Goal: Task Accomplishment & Management: Complete application form

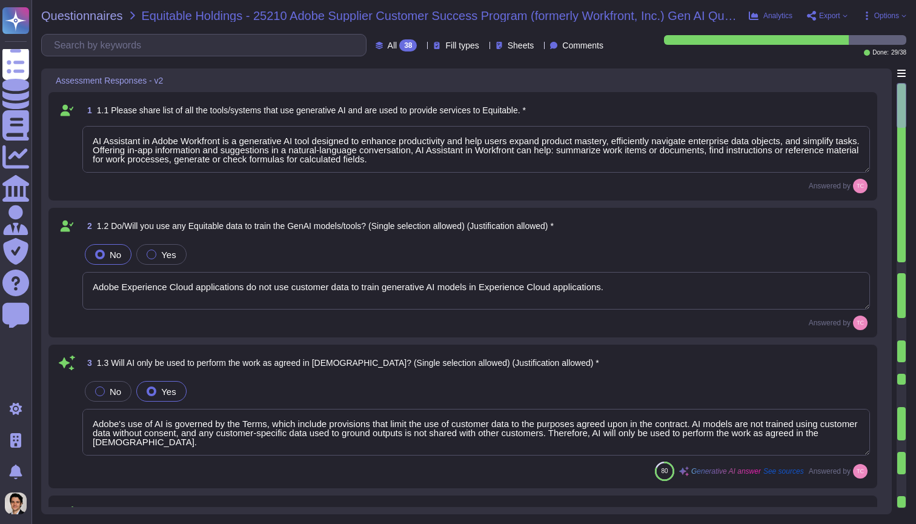
type textarea "AI Assistant in Adobe Workfront is a generative AI tool designed to enhance pro…"
type textarea "Adobe Experience Cloud applications do not use customer data to train generativ…"
type textarea "Adobe's use of AI is governed by the Terms, which include provisions that limit…"
type textarea "Adobe addresses ethical concerns related to bias and fairness in our GenAI mode…"
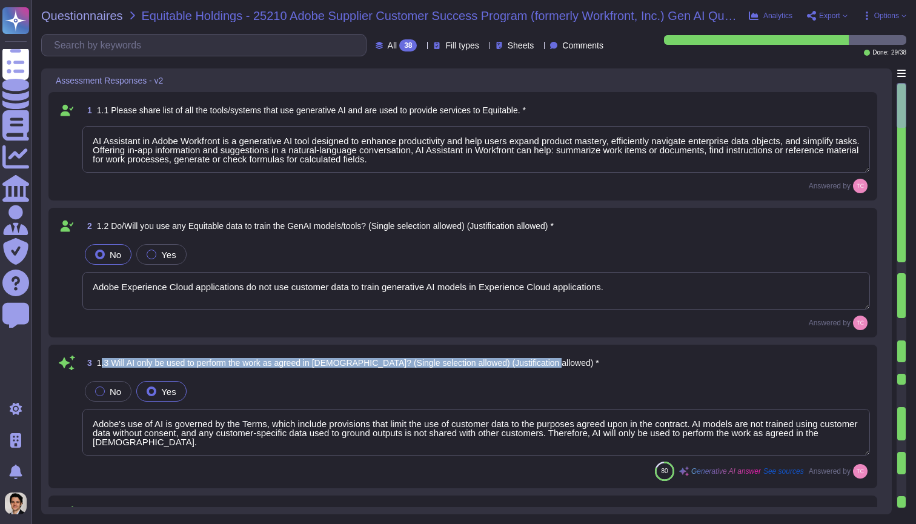
drag, startPoint x: 101, startPoint y: 361, endPoint x: 575, endPoint y: 360, distance: 473.5
click at [575, 360] on div "3 1.3 Will AI only be used to perform the work as agreed in [DEMOGRAPHIC_DATA]?…" at bounding box center [475, 363] width 787 height 22
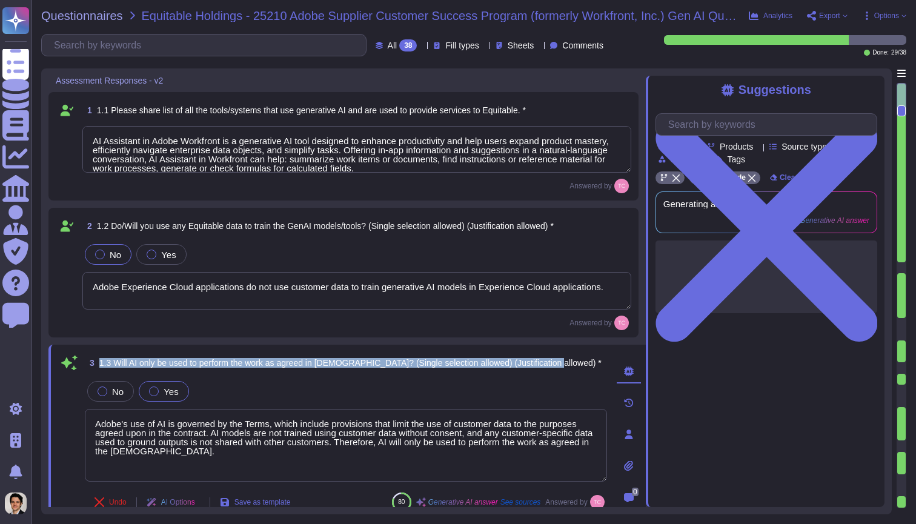
drag, startPoint x: 567, startPoint y: 358, endPoint x: 139, endPoint y: 351, distance: 428.2
click at [139, 351] on div "3 1.3 Will AI only be used to perform the work as agreed in [DEMOGRAPHIC_DATA]?…" at bounding box center [346, 434] width 597 height 179
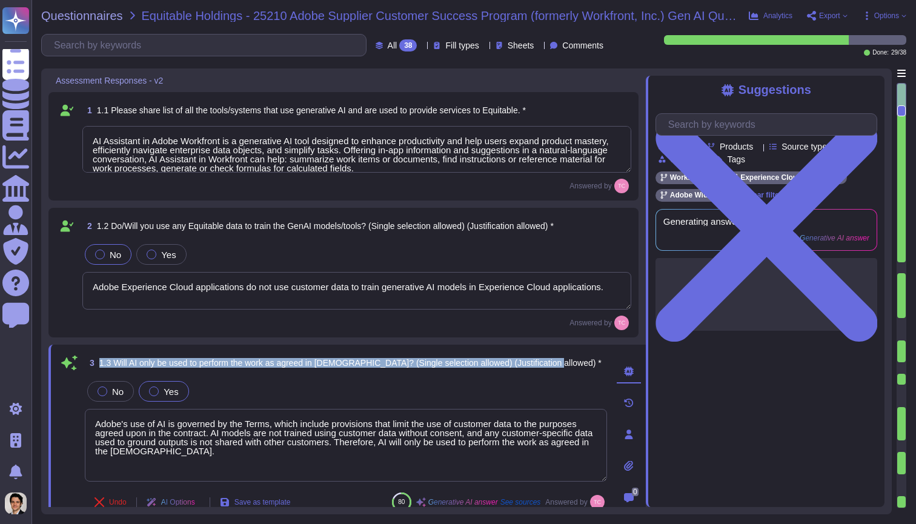
copy span "1.3 Will AI only be used to perform the work as agreed in [DEMOGRAPHIC_DATA]? (…"
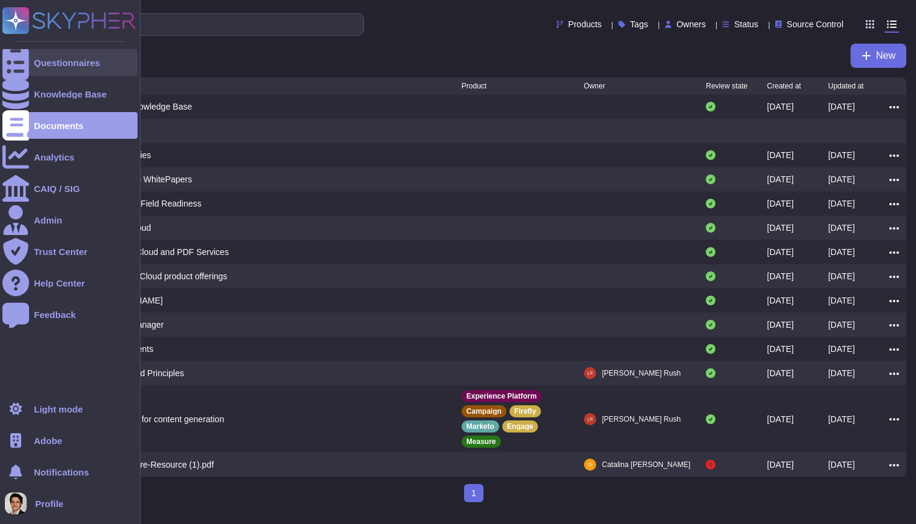
click at [23, 74] on div at bounding box center [15, 62] width 27 height 27
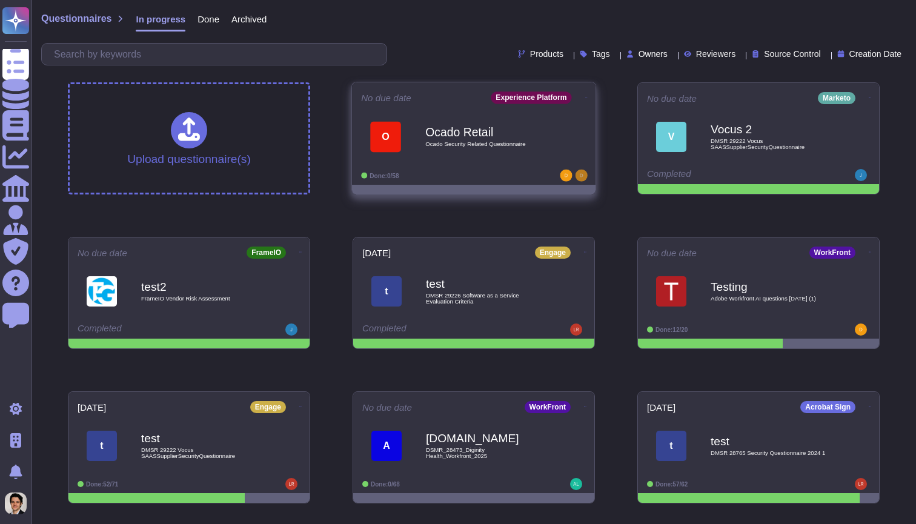
click at [452, 173] on div "Done: 0/58" at bounding box center [436, 176] width 150 height 12
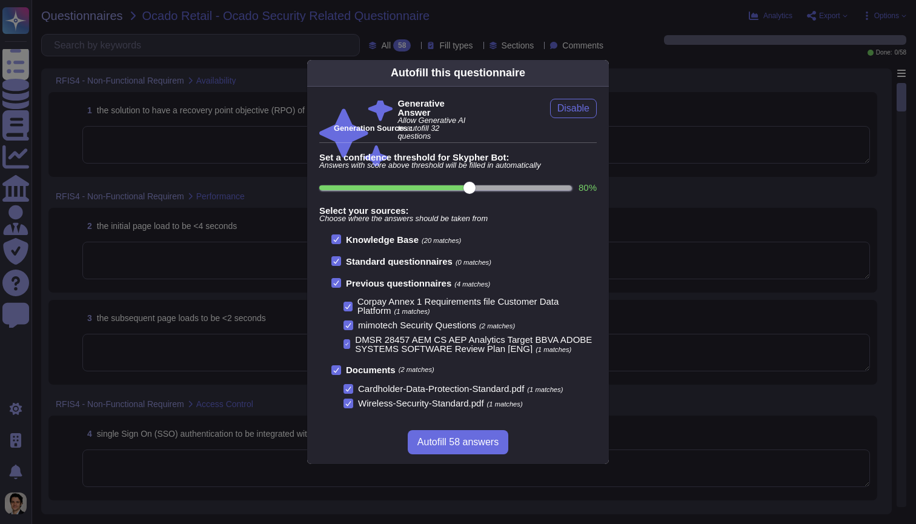
click at [650, 13] on div "Autofill this questionnaire Generative Answer Allow Generative AI to autofill 3…" at bounding box center [458, 262] width 916 height 524
